Goal: Transaction & Acquisition: Purchase product/service

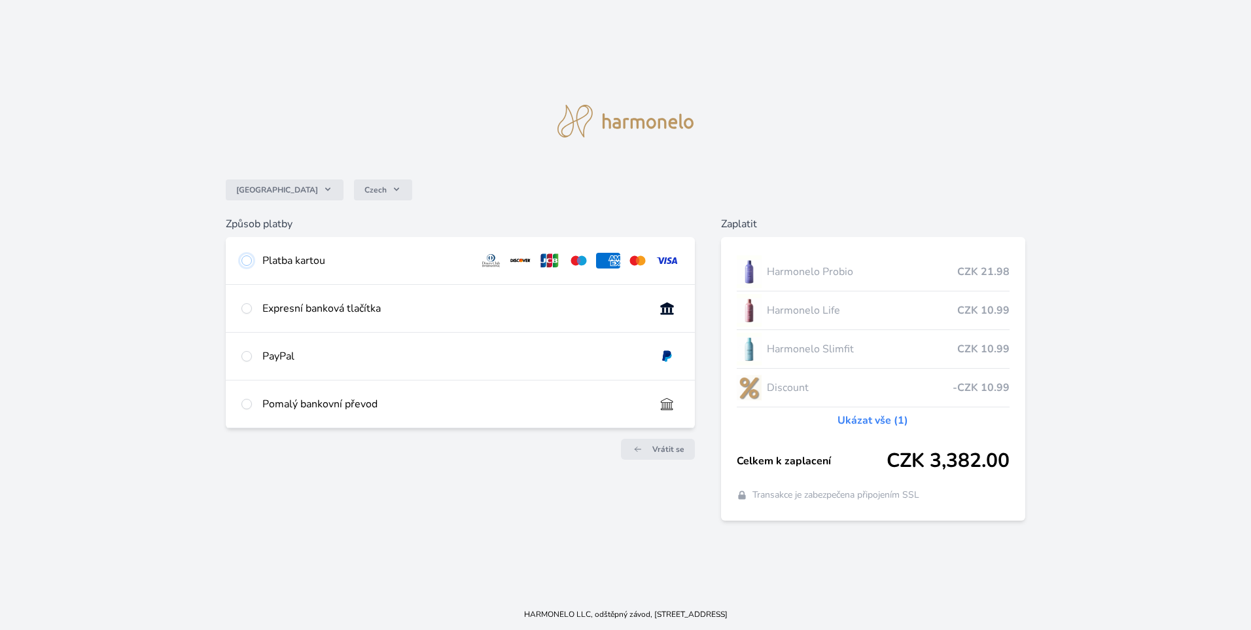
click at [245, 260] on input "radio" at bounding box center [246, 260] width 10 height 10
radio input "true"
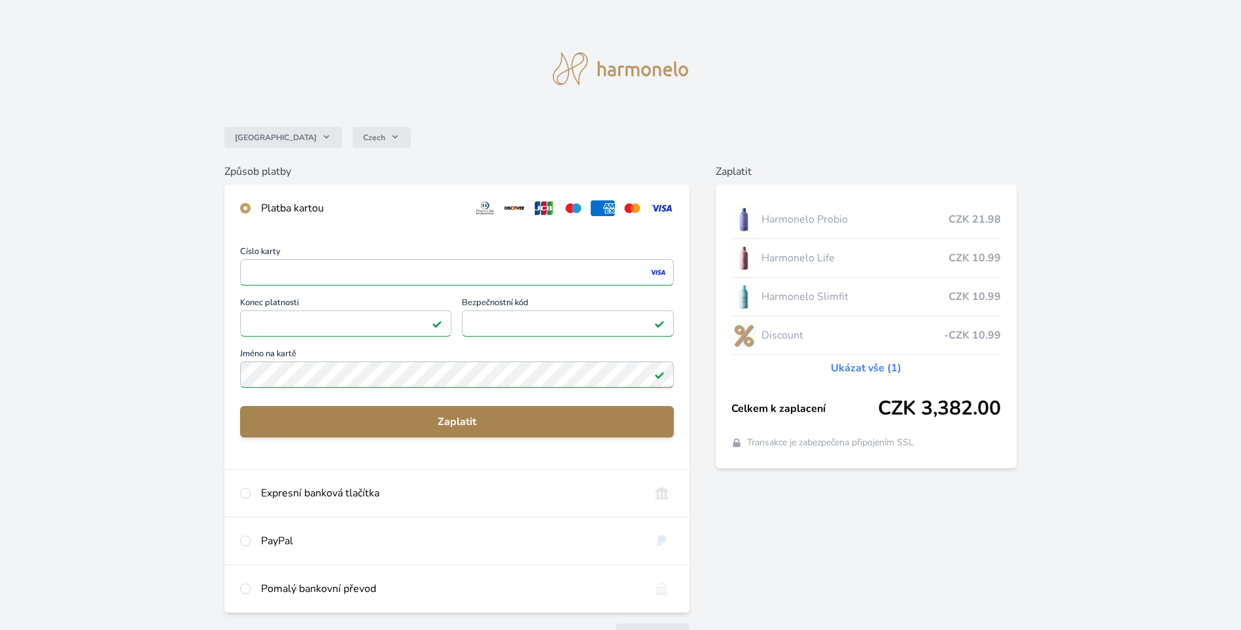
click at [452, 418] on span "Zaplatit" at bounding box center [457, 422] width 413 height 16
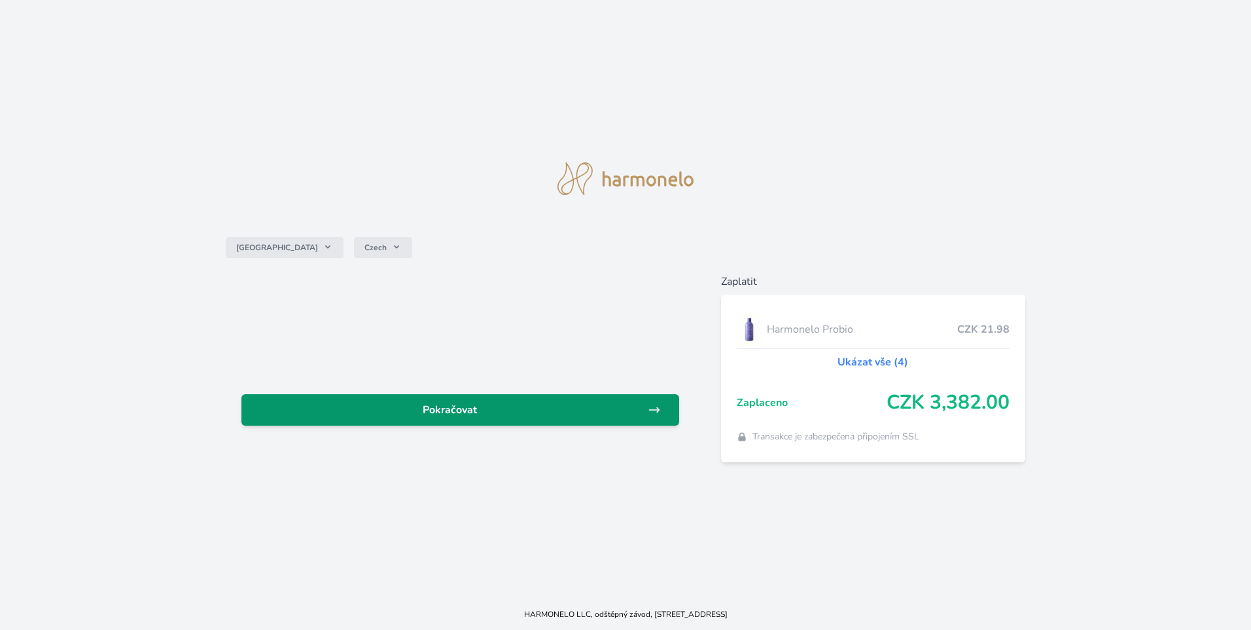
click at [455, 409] on span "Pokračovat" at bounding box center [450, 410] width 396 height 16
